Goal: Find contact information: Find contact information

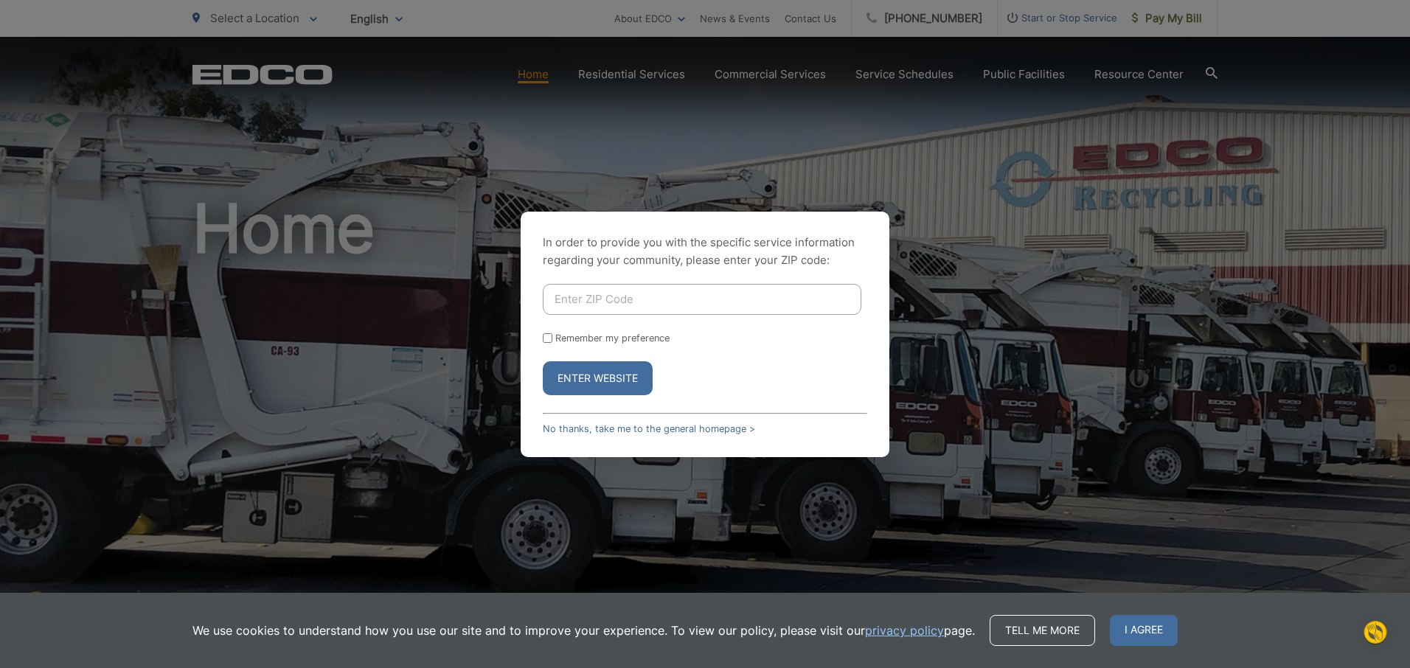
click at [741, 297] on input "Enter ZIP Code" at bounding box center [702, 299] width 319 height 31
type input "92021"
click at [591, 377] on button "Enter Website" at bounding box center [598, 378] width 110 height 34
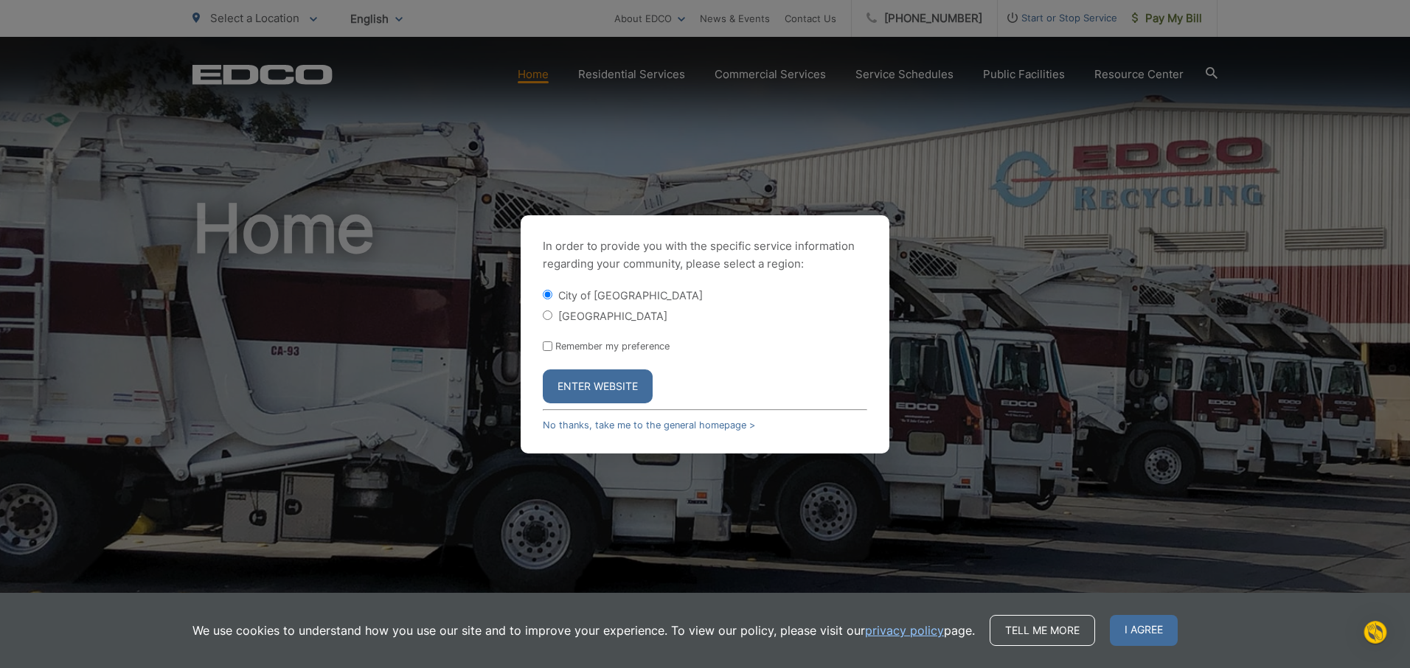
click at [593, 384] on button "Enter Website" at bounding box center [598, 387] width 110 height 34
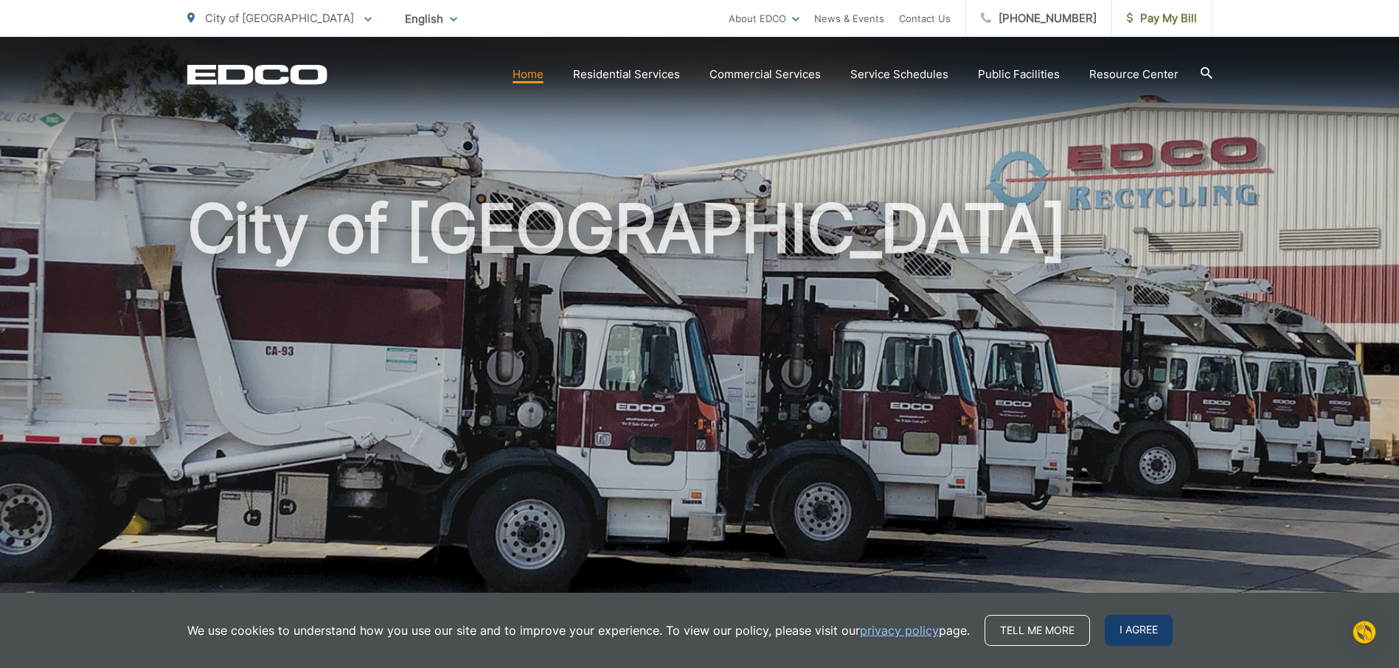
click at [1140, 631] on span "I agree" at bounding box center [1139, 630] width 68 height 31
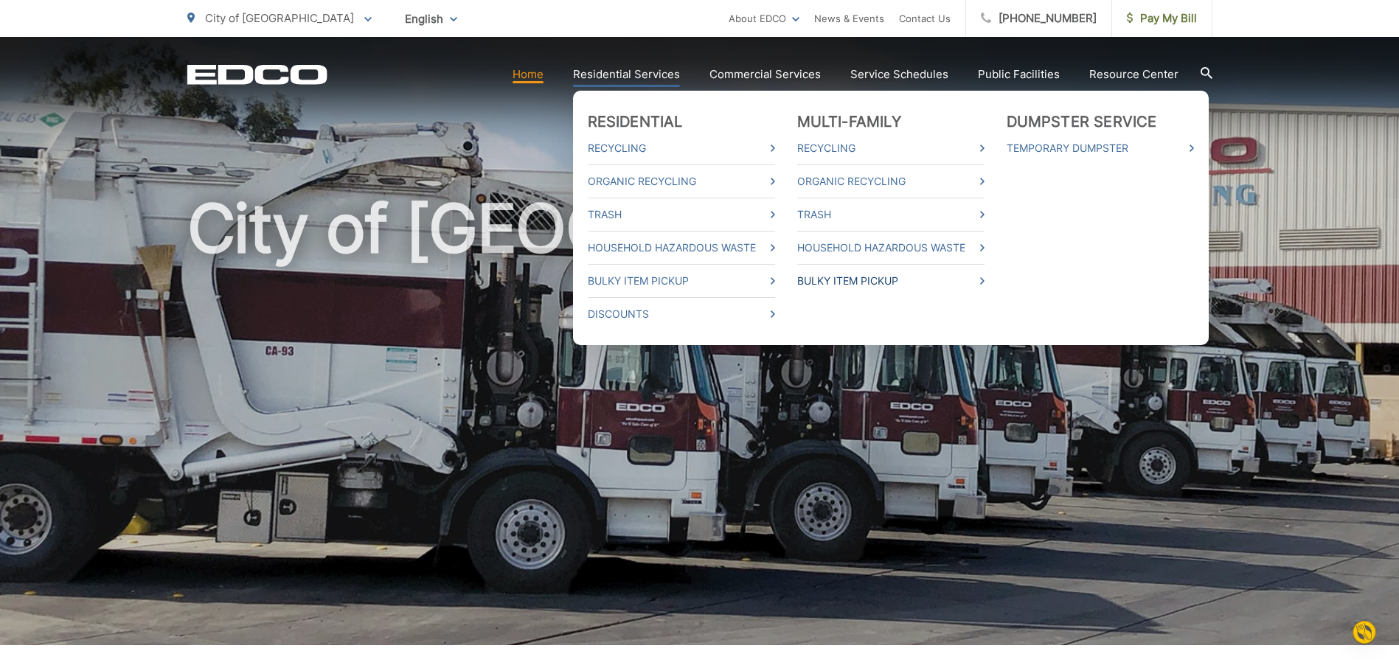
click at [985, 280] on icon at bounding box center [982, 280] width 4 height 7
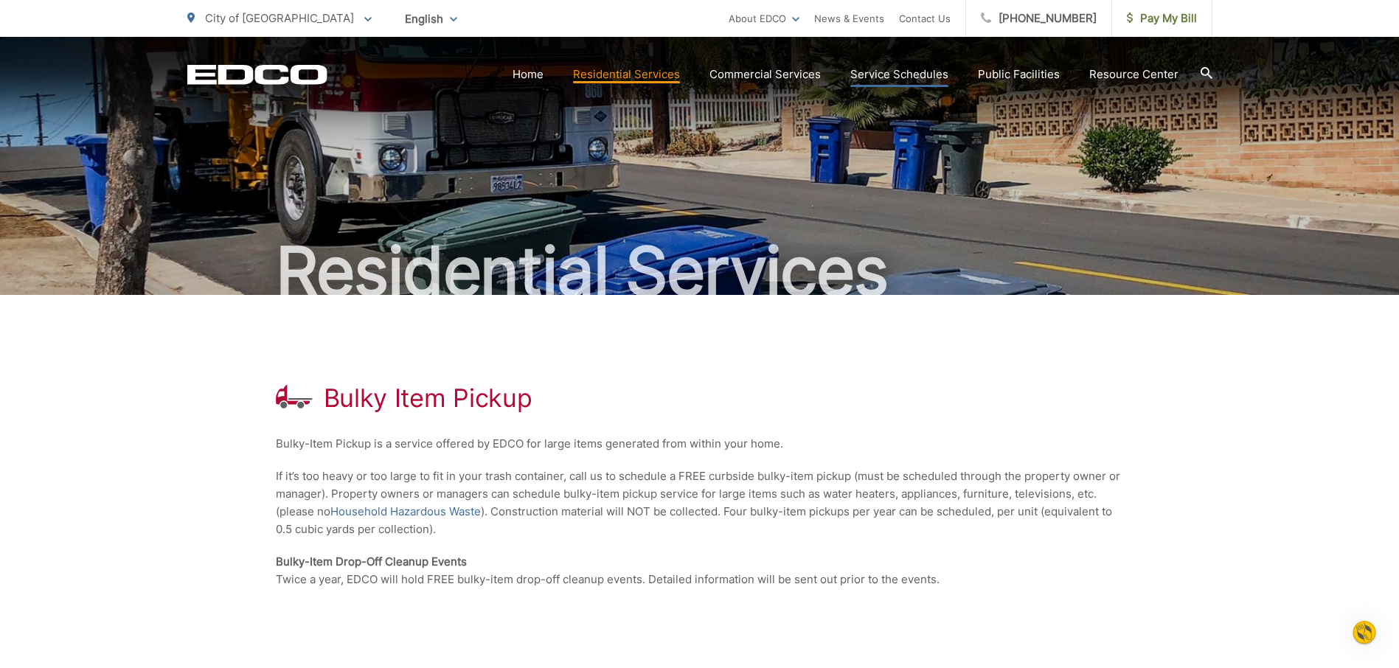
click at [898, 72] on link "Service Schedules" at bounding box center [900, 75] width 98 height 18
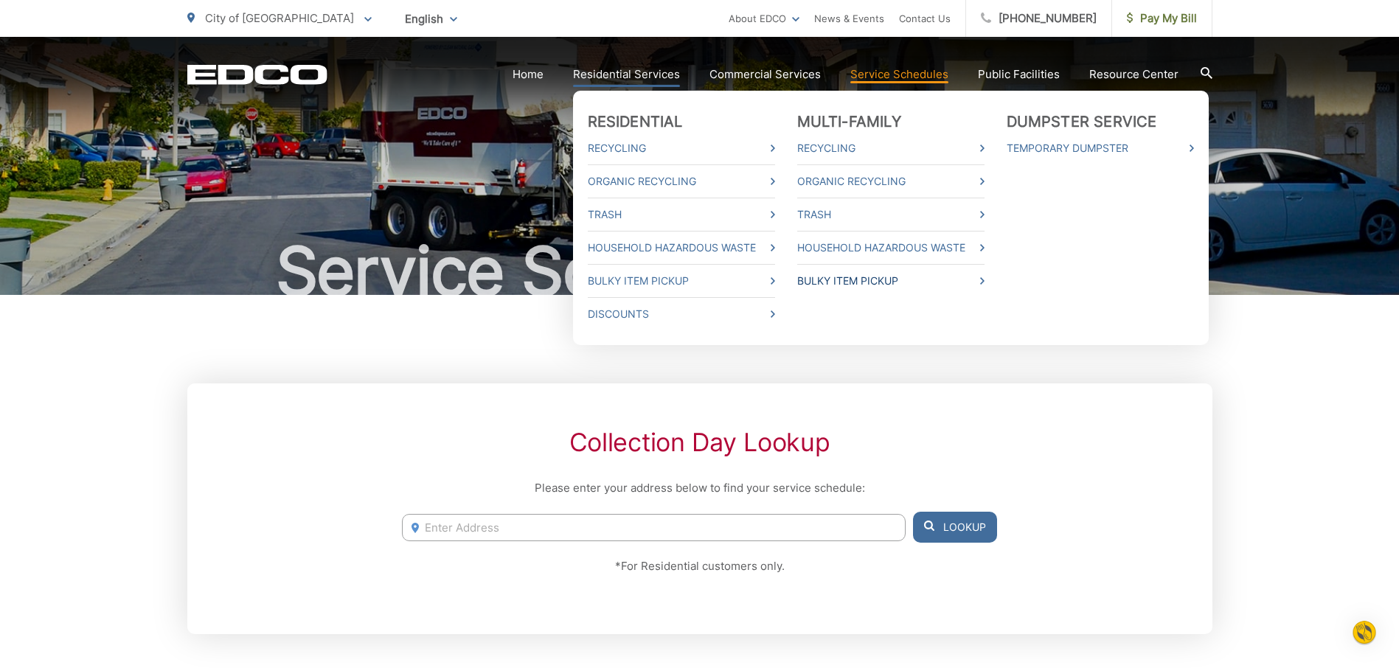
click at [985, 281] on icon at bounding box center [982, 280] width 4 height 7
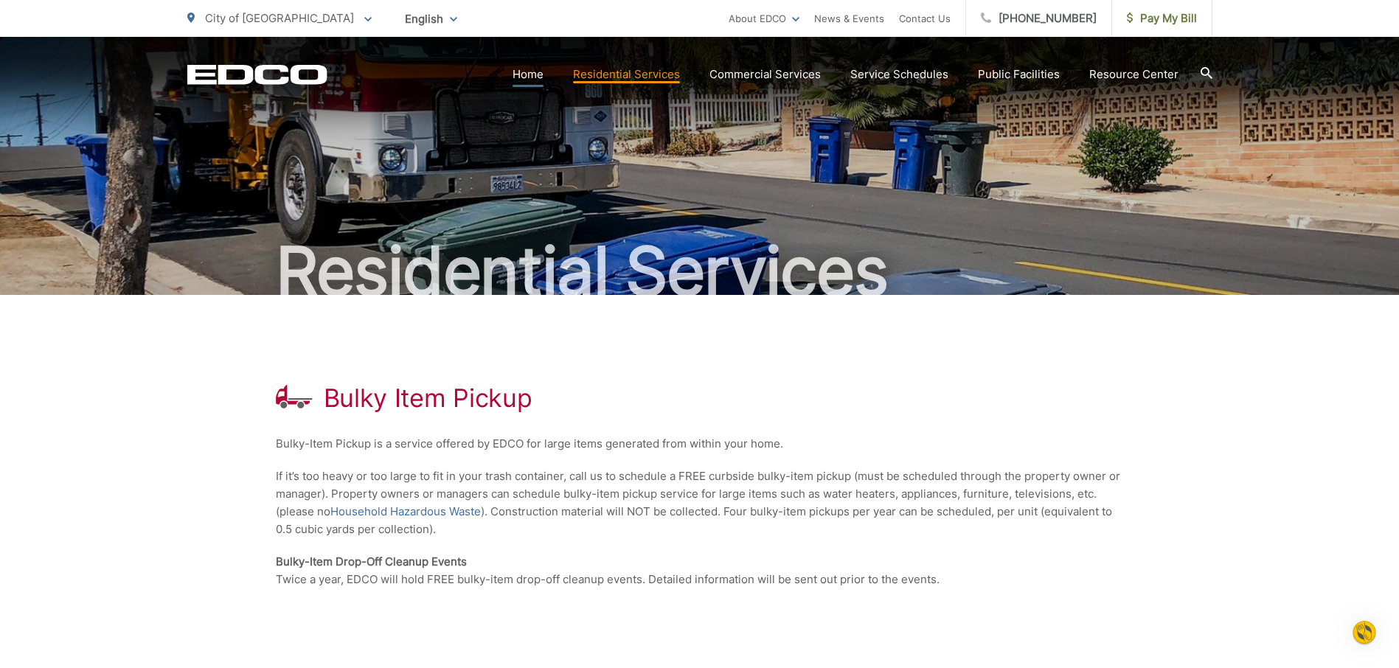
click at [542, 75] on link "Home" at bounding box center [528, 75] width 31 height 18
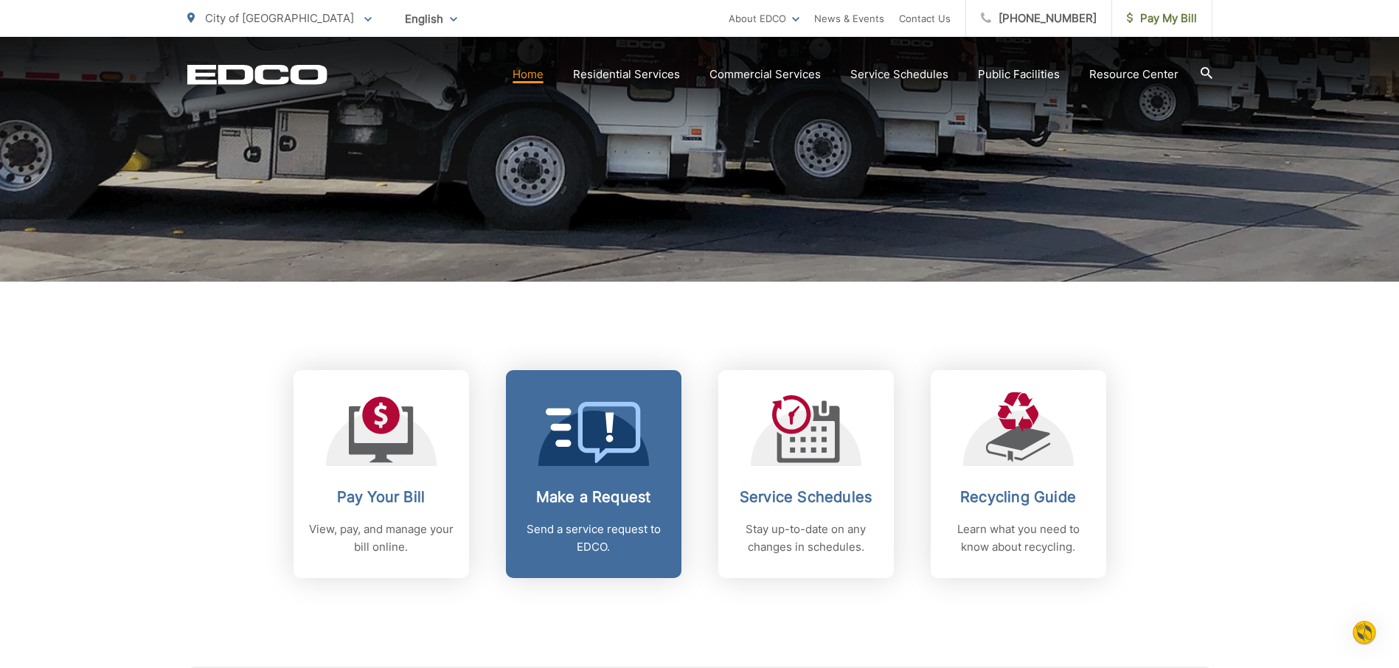
scroll to position [369, 0]
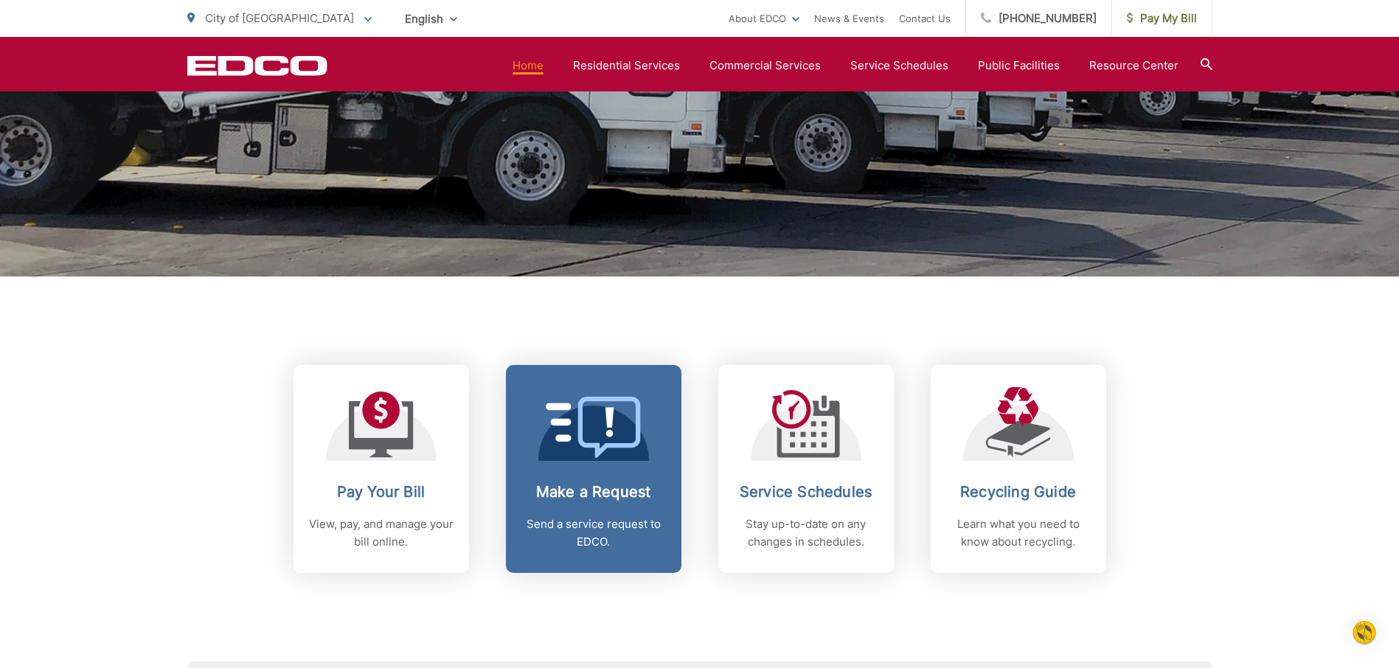
click at [583, 457] on icon at bounding box center [594, 427] width 96 height 61
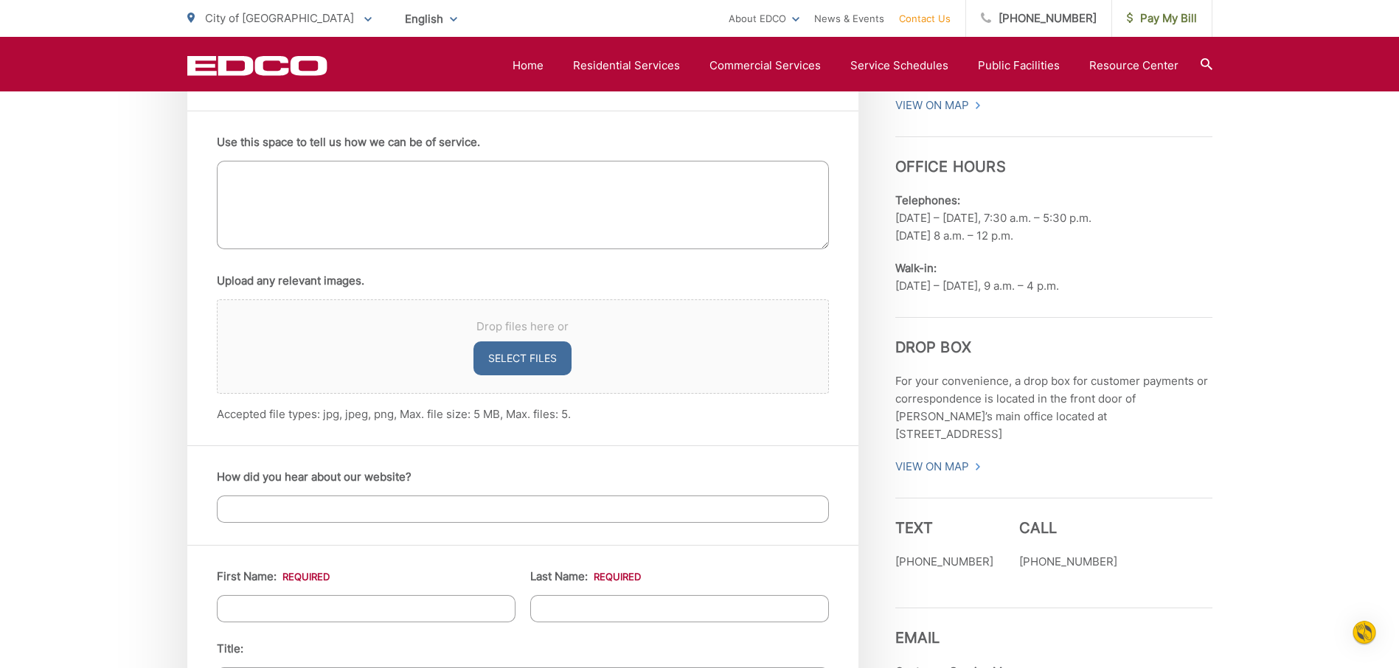
scroll to position [959, 0]
